Goal: Transaction & Acquisition: Book appointment/travel/reservation

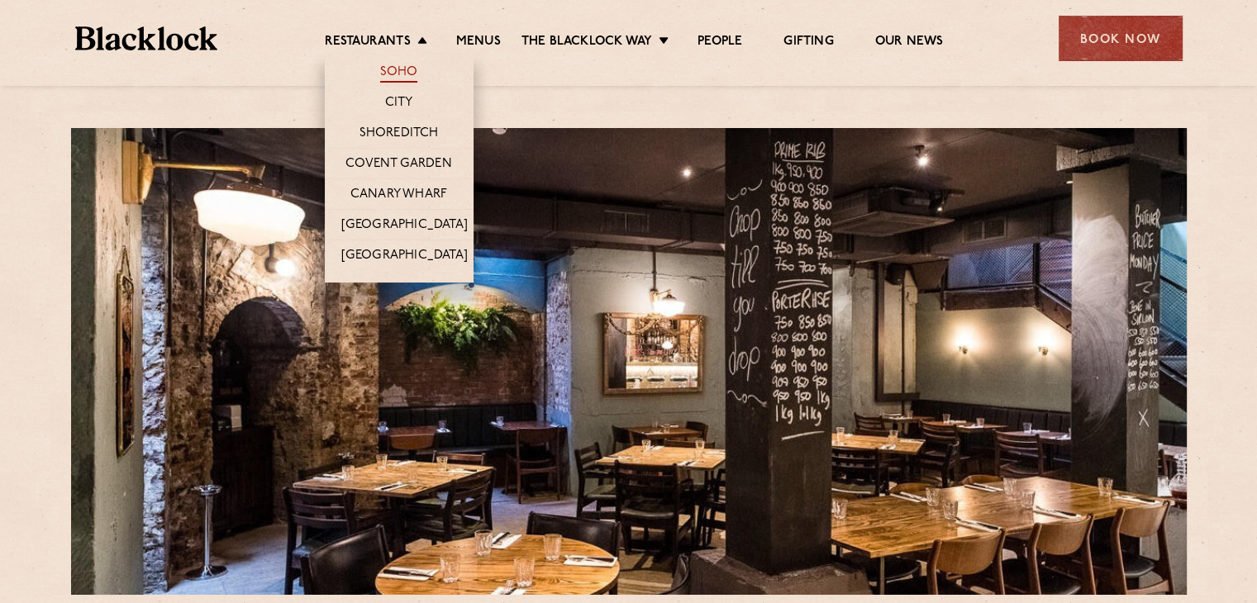
click at [403, 77] on link "Soho" at bounding box center [399, 73] width 38 height 18
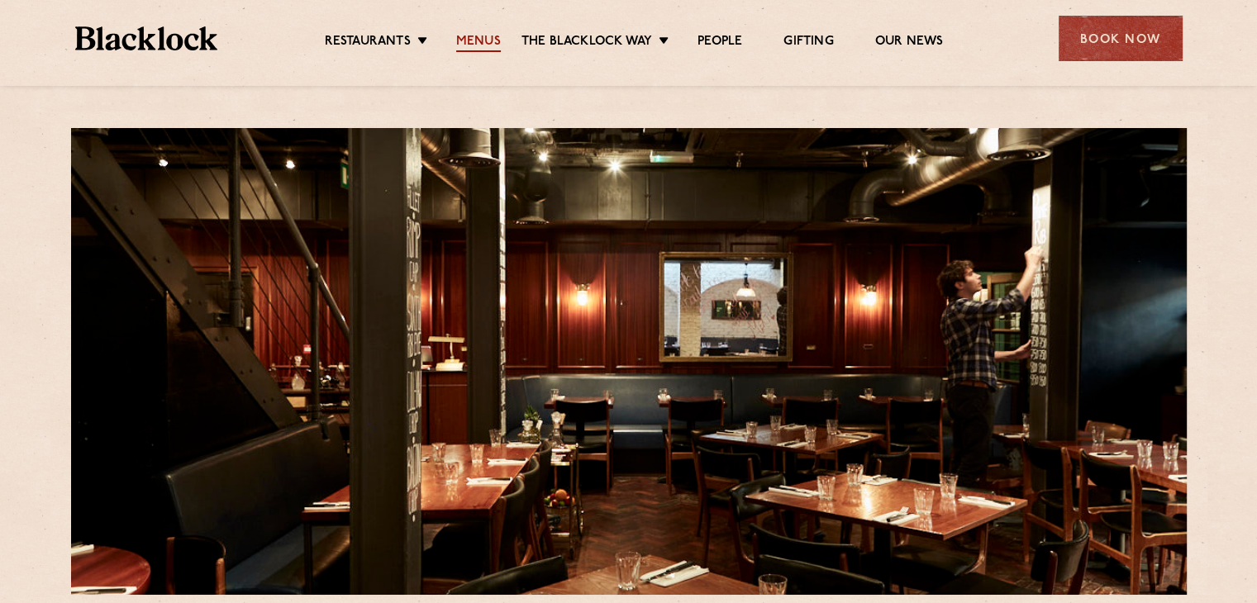
click at [489, 44] on link "Menus" at bounding box center [478, 43] width 45 height 18
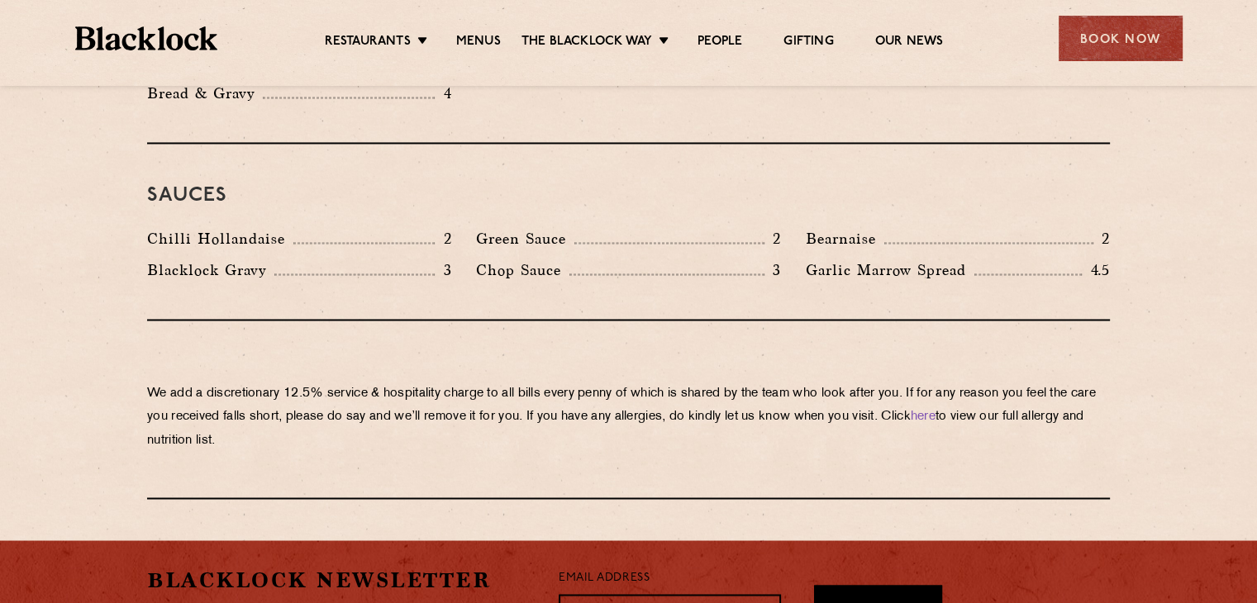
scroll to position [2809, 0]
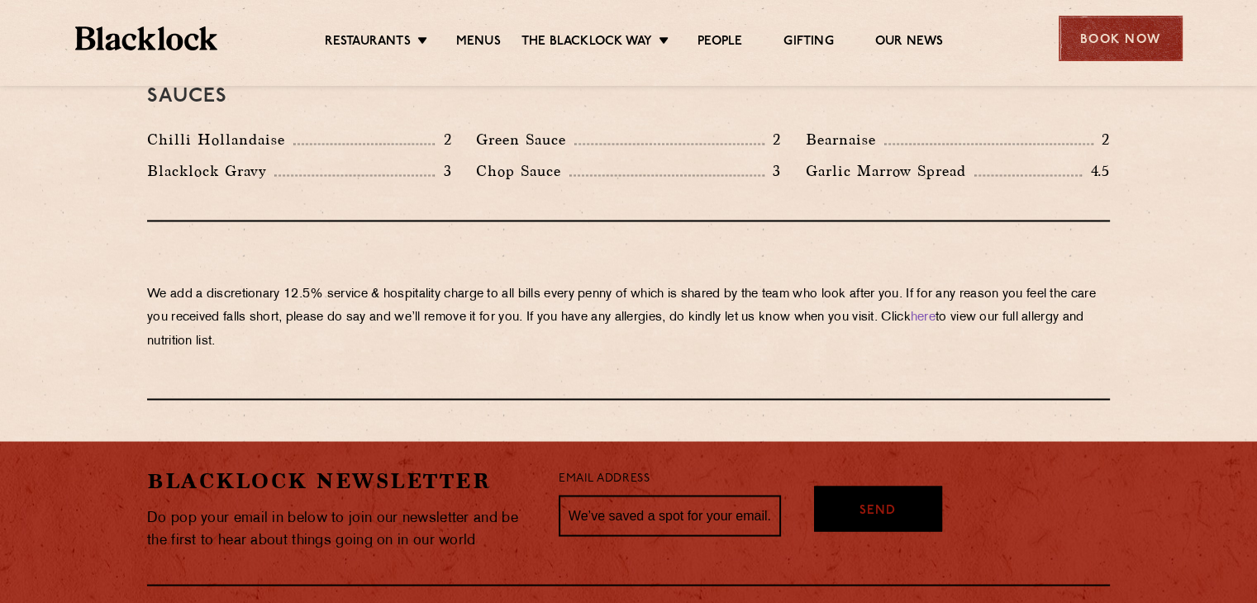
click at [1096, 44] on div "Book Now" at bounding box center [1120, 38] width 124 height 45
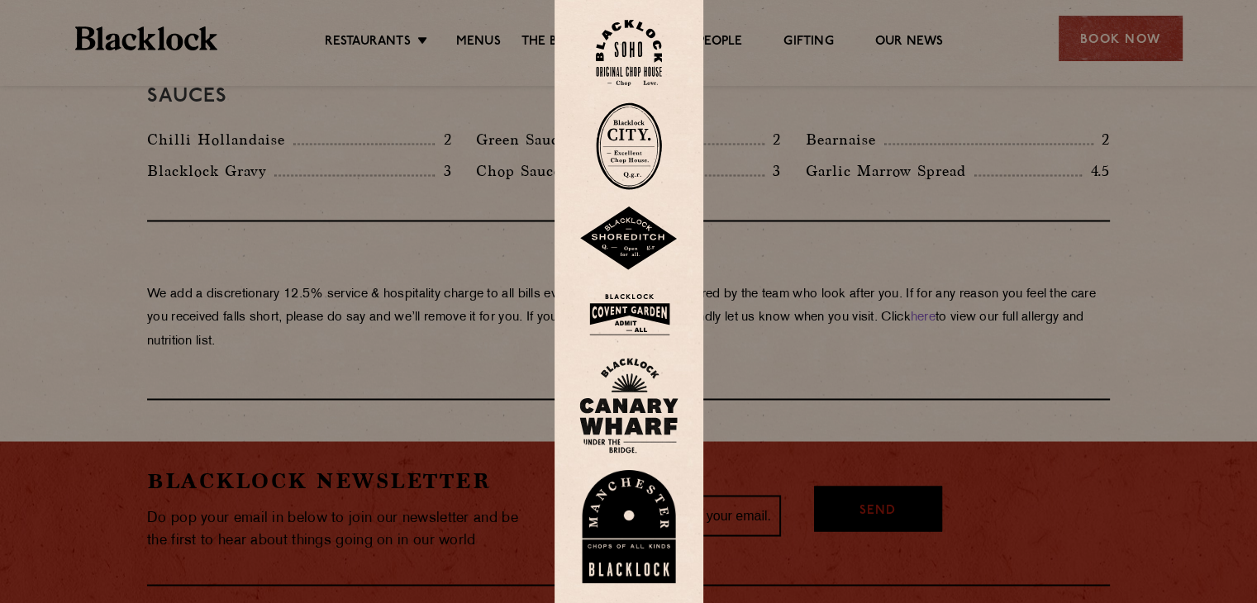
click at [641, 64] on img at bounding box center [629, 53] width 66 height 67
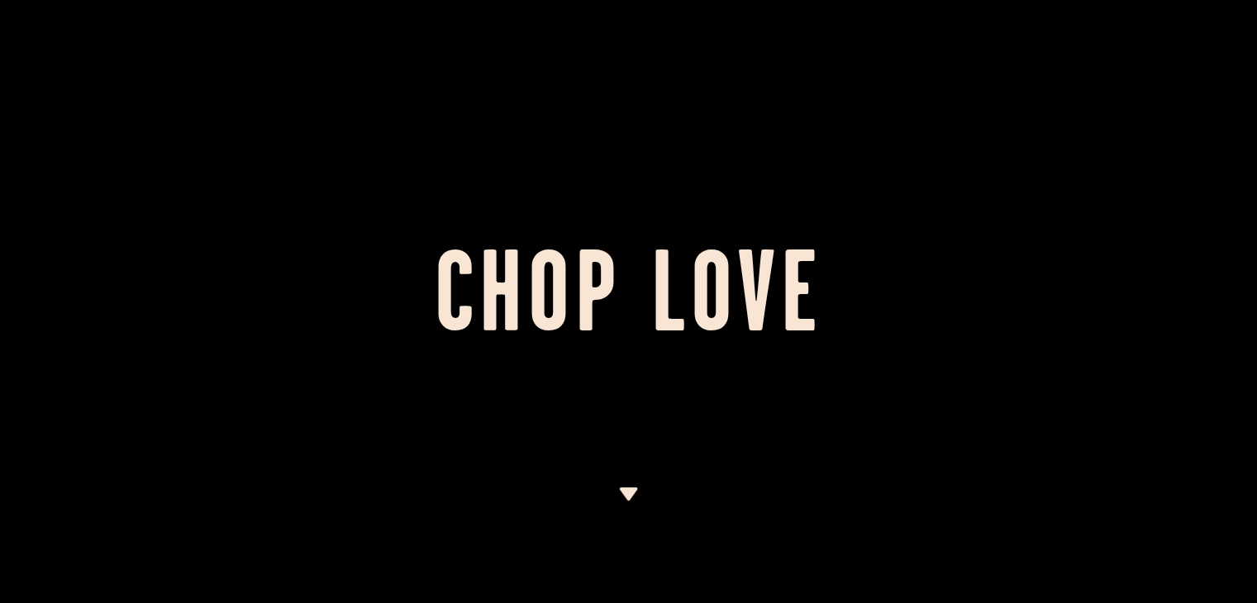
click at [625, 195] on div at bounding box center [628, 301] width 1257 height 603
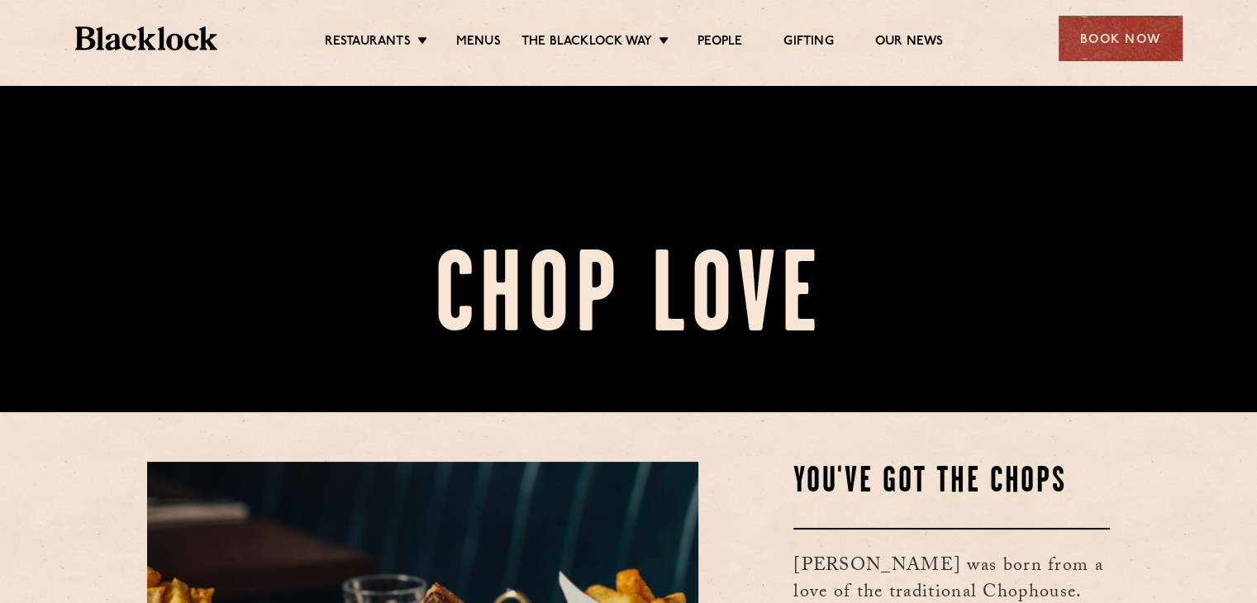
scroll to position [231, 0]
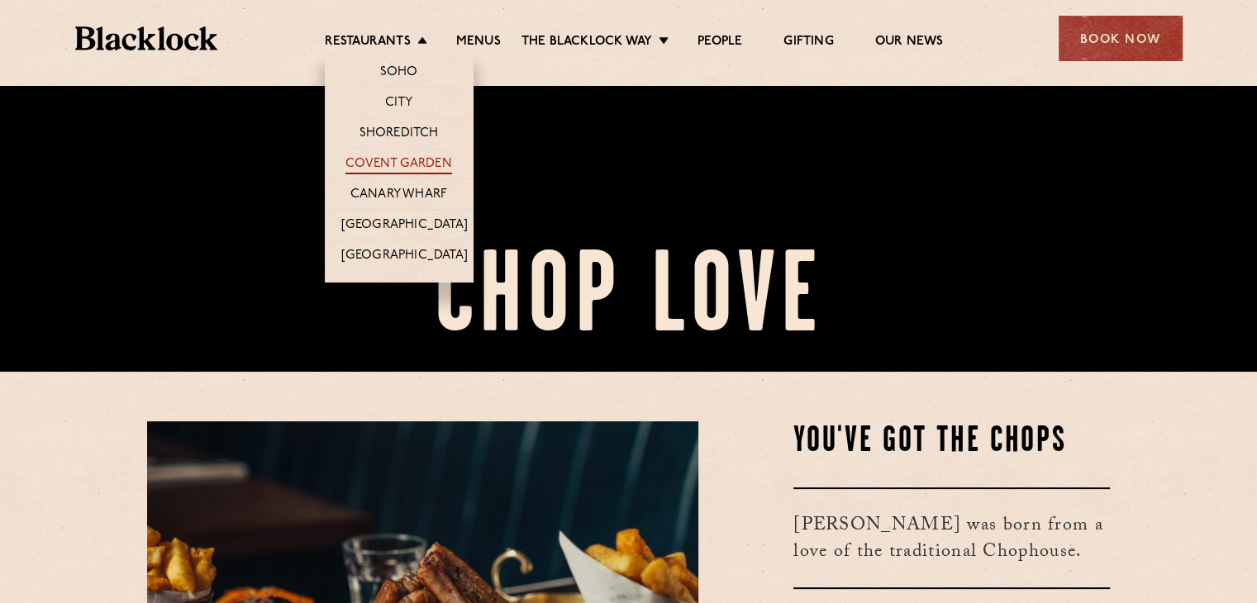
click at [406, 163] on link "Covent Garden" at bounding box center [398, 165] width 107 height 18
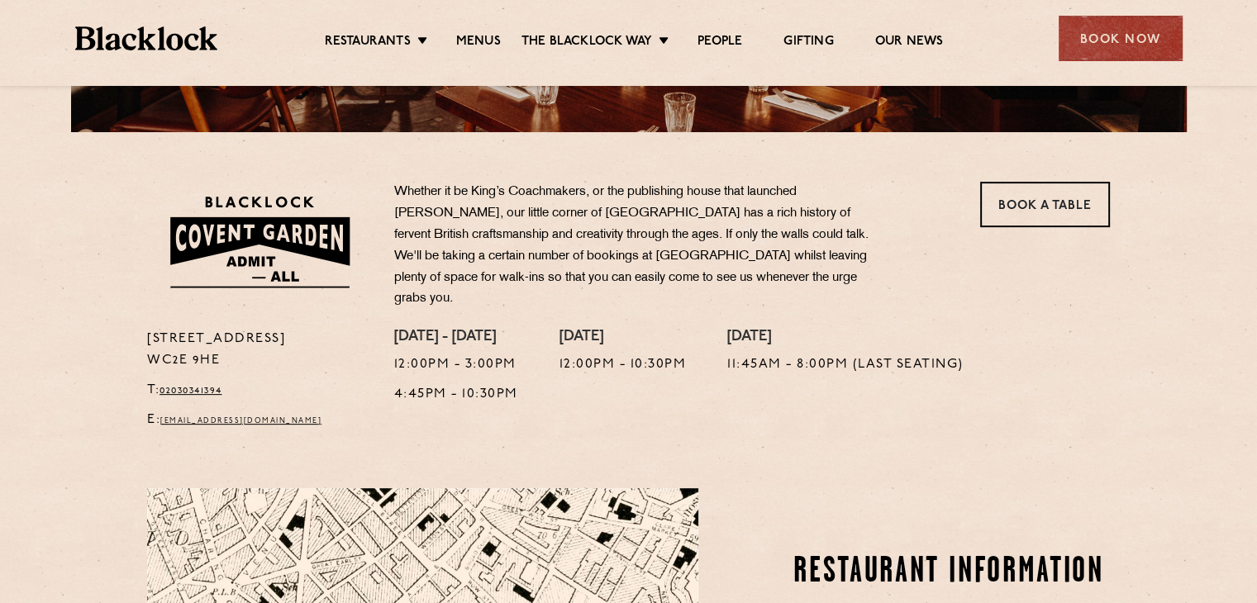
scroll to position [496, 0]
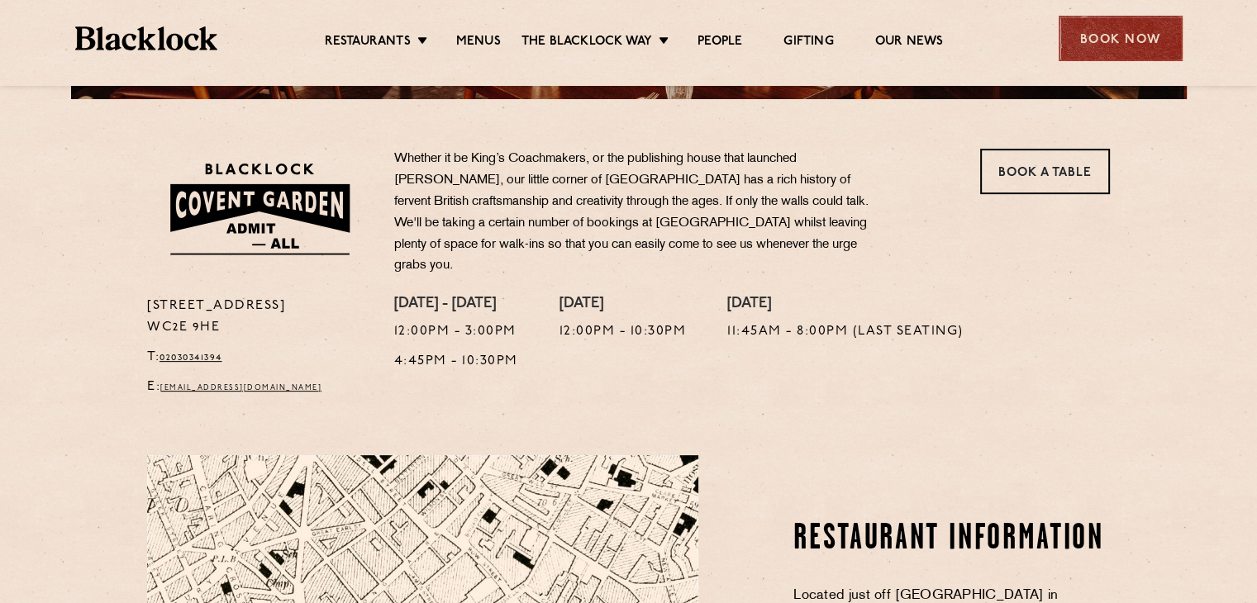
click at [1117, 47] on div "Book Now" at bounding box center [1120, 38] width 124 height 45
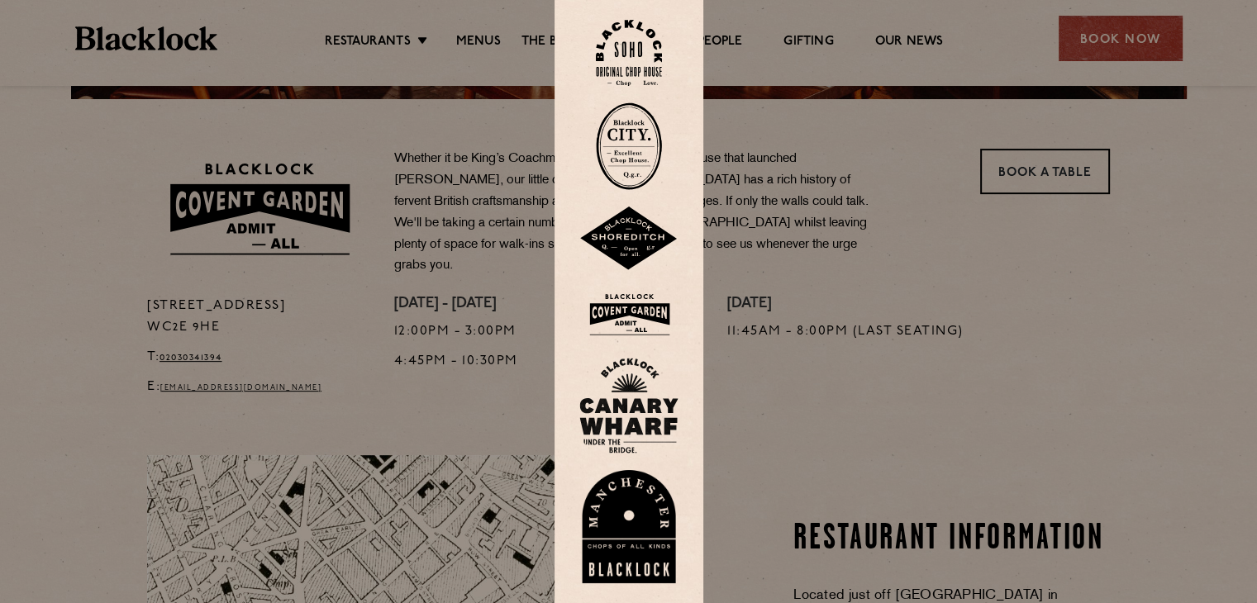
click at [633, 315] on img at bounding box center [628, 315] width 99 height 54
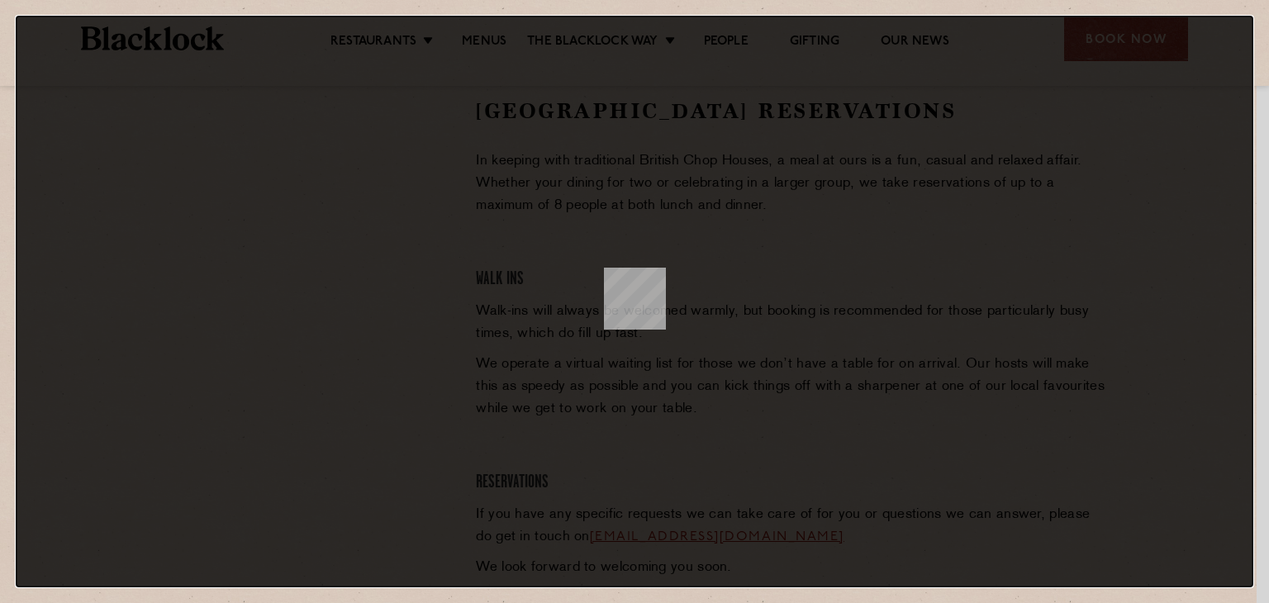
click at [536, 310] on dialog at bounding box center [635, 302] width 1238 height 572
